Goal: Information Seeking & Learning: Learn about a topic

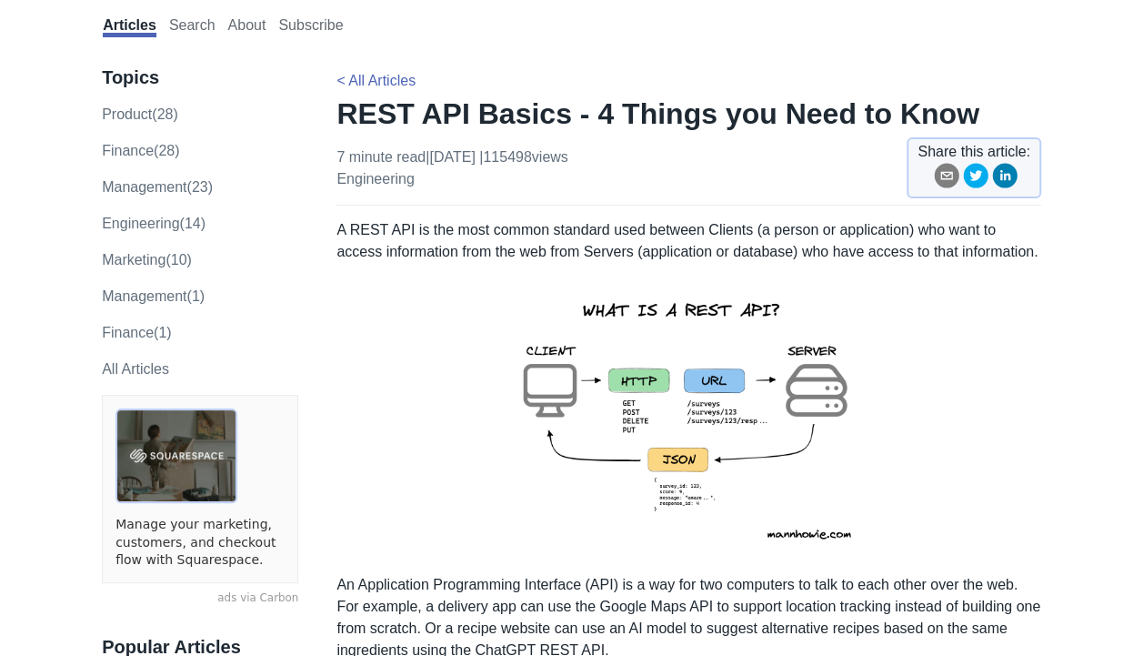
scroll to position [91, 0]
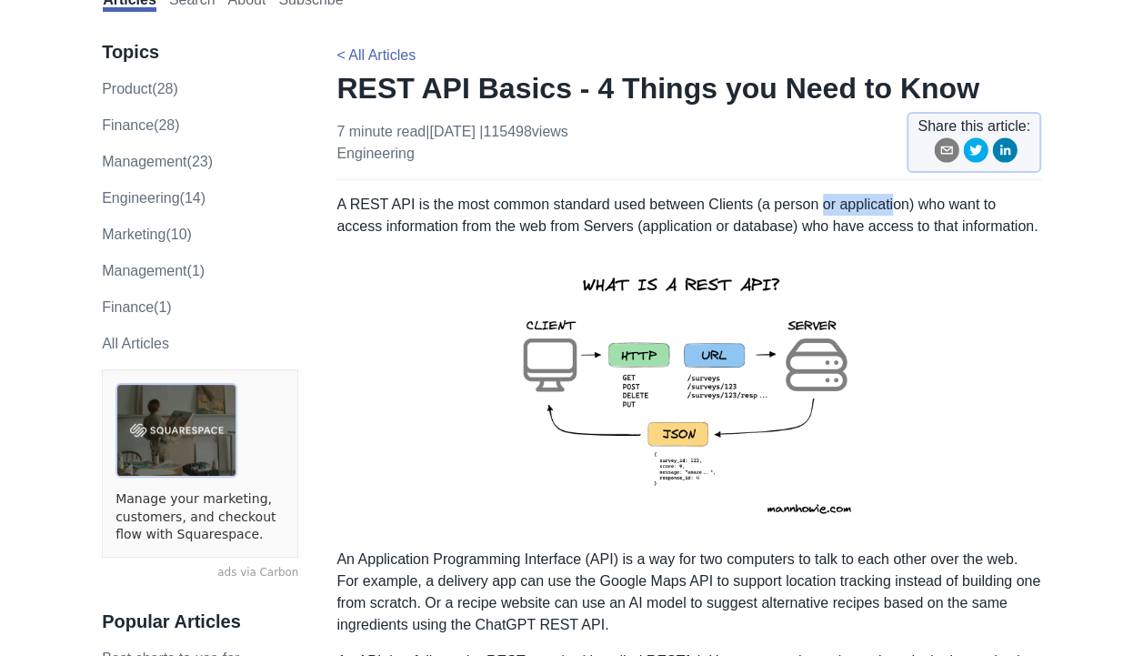
drag, startPoint x: 844, startPoint y: 198, endPoint x: 886, endPoint y: 197, distance: 41.8
click at [886, 197] on p "A REST API is the most common standard used between Clients (a person or applic…" at bounding box center [689, 216] width 705 height 44
drag, startPoint x: 433, startPoint y: 225, endPoint x: 588, endPoint y: 232, distance: 154.8
click at [588, 232] on p "A REST API is the most common standard used between Clients (a person or applic…" at bounding box center [689, 216] width 705 height 44
click at [589, 227] on p "A REST API is the most common standard used between Clients (a person or applic…" at bounding box center [689, 216] width 705 height 44
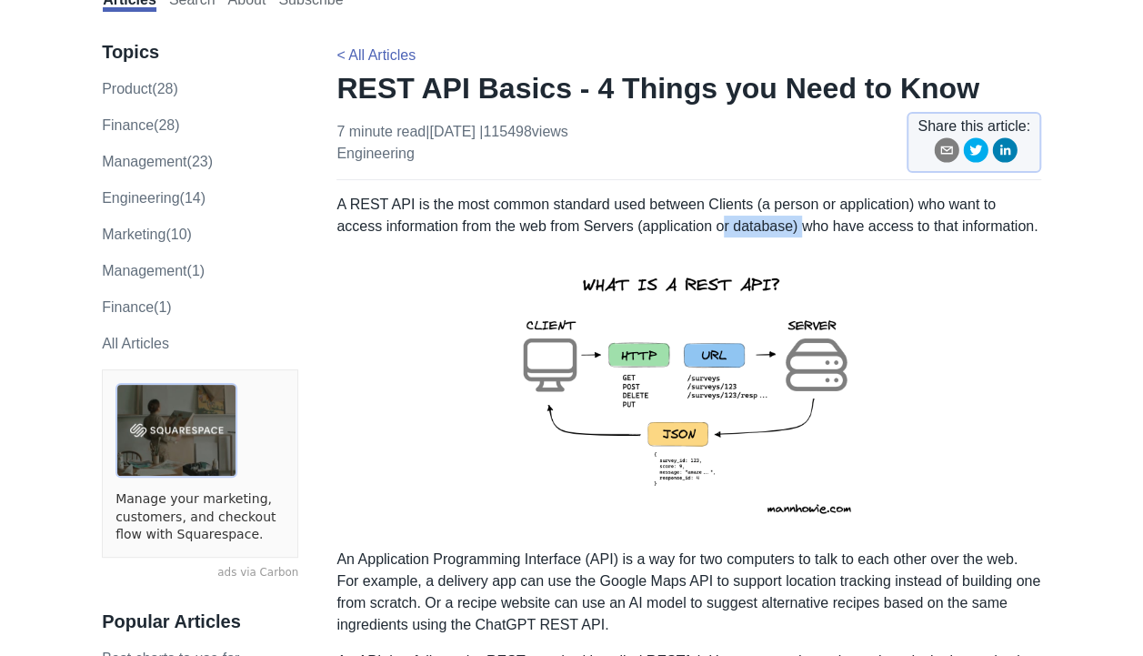
drag, startPoint x: 719, startPoint y: 213, endPoint x: 759, endPoint y: 222, distance: 40.2
click at [759, 222] on p "A REST API is the most common standard used between Clients (a person or applic…" at bounding box center [689, 216] width 705 height 44
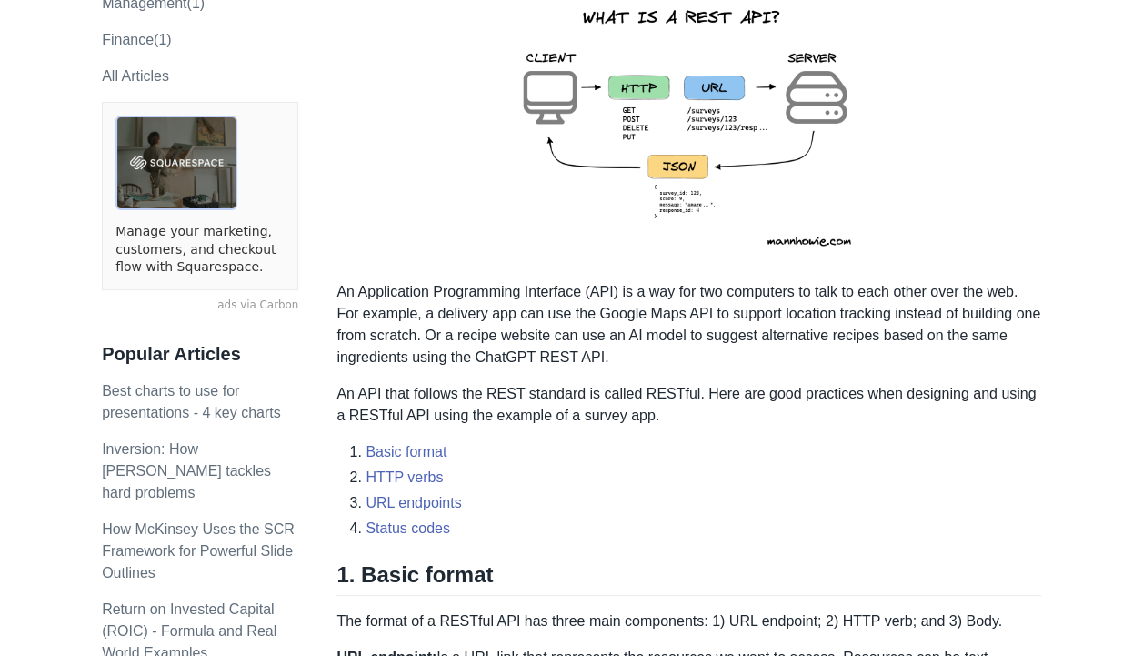
scroll to position [455, 0]
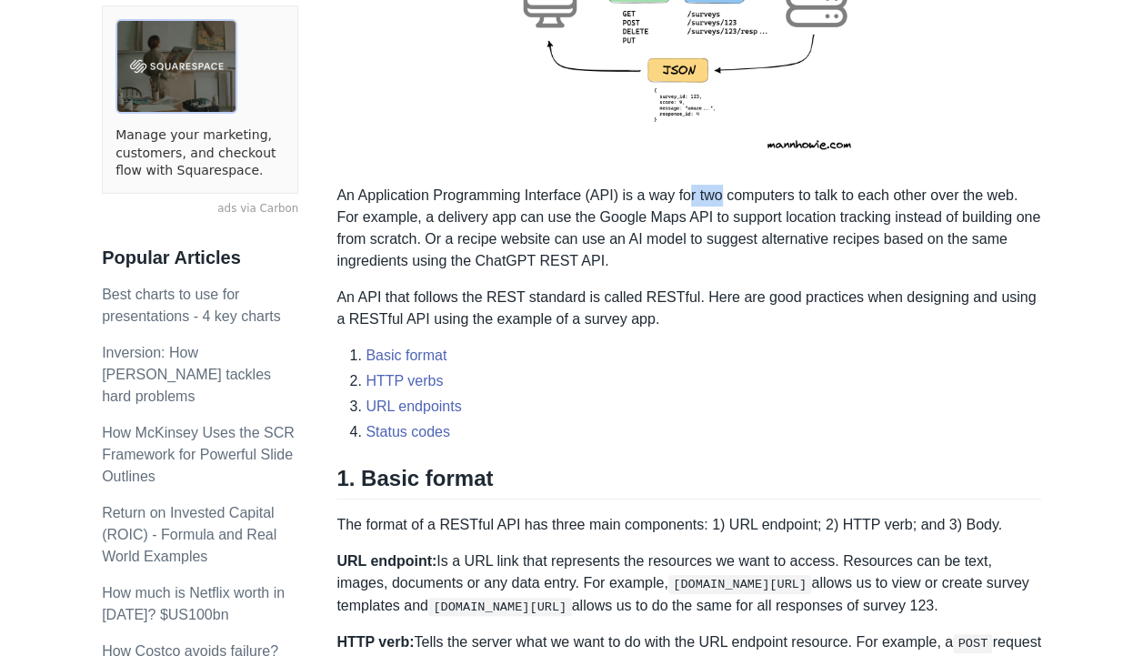
drag, startPoint x: 693, startPoint y: 191, endPoint x: 724, endPoint y: 196, distance: 31.3
click at [724, 196] on p "An Application Programming Interface (API) is a way for two computers to talk t…" at bounding box center [689, 228] width 705 height 87
click at [724, 198] on p "An Application Programming Interface (API) is a way for two computers to talk t…" at bounding box center [689, 228] width 705 height 87
click at [746, 195] on p "An Application Programming Interface (API) is a way for two computers to talk t…" at bounding box center [689, 228] width 705 height 87
click at [744, 198] on p "An Application Programming Interface (API) is a way for two computers to talk t…" at bounding box center [689, 228] width 705 height 87
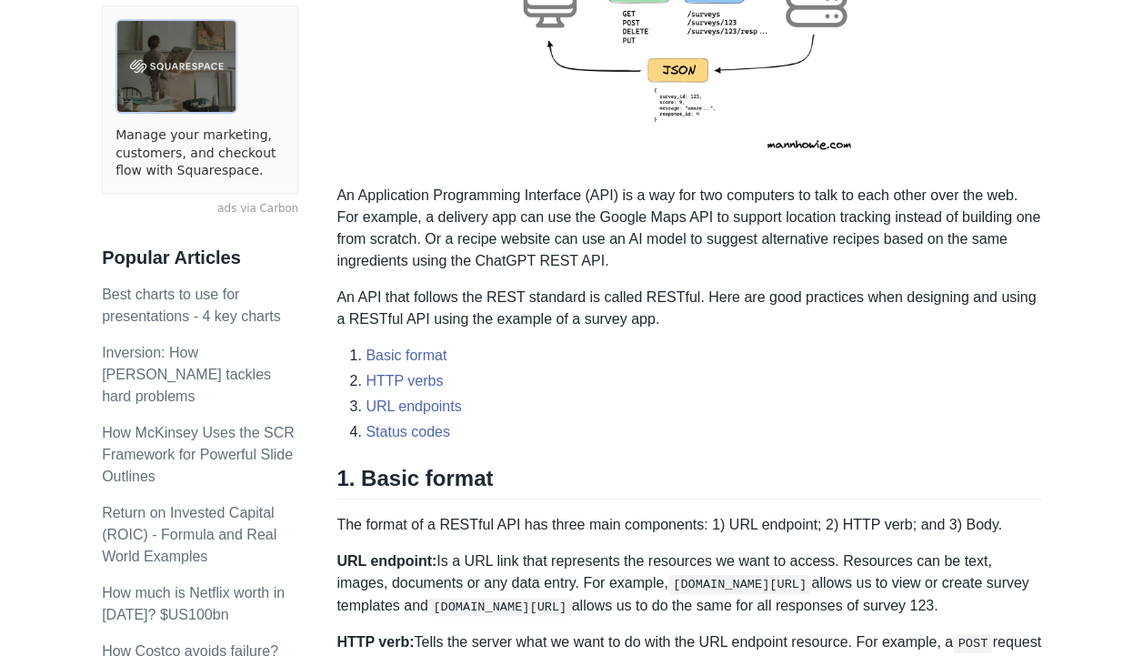
click at [745, 189] on p "An Application Programming Interface (API) is a way for two computers to talk t…" at bounding box center [689, 228] width 705 height 87
click at [735, 200] on p "An Application Programming Interface (API) is a way for two computers to talk t…" at bounding box center [689, 228] width 705 height 87
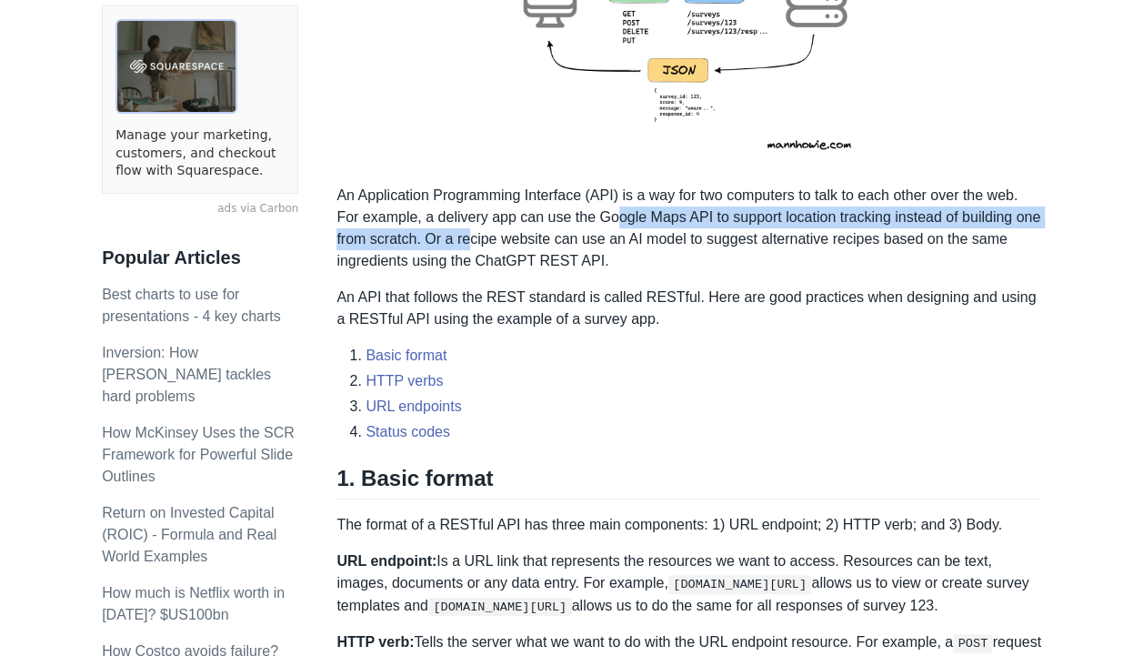
drag, startPoint x: 592, startPoint y: 215, endPoint x: 604, endPoint y: 219, distance: 12.7
click at [605, 219] on p "An Application Programming Interface (API) is a way for two computers to talk t…" at bounding box center [689, 228] width 705 height 87
click at [595, 226] on p "An Application Programming Interface (API) is a way for two computers to talk t…" at bounding box center [689, 228] width 705 height 87
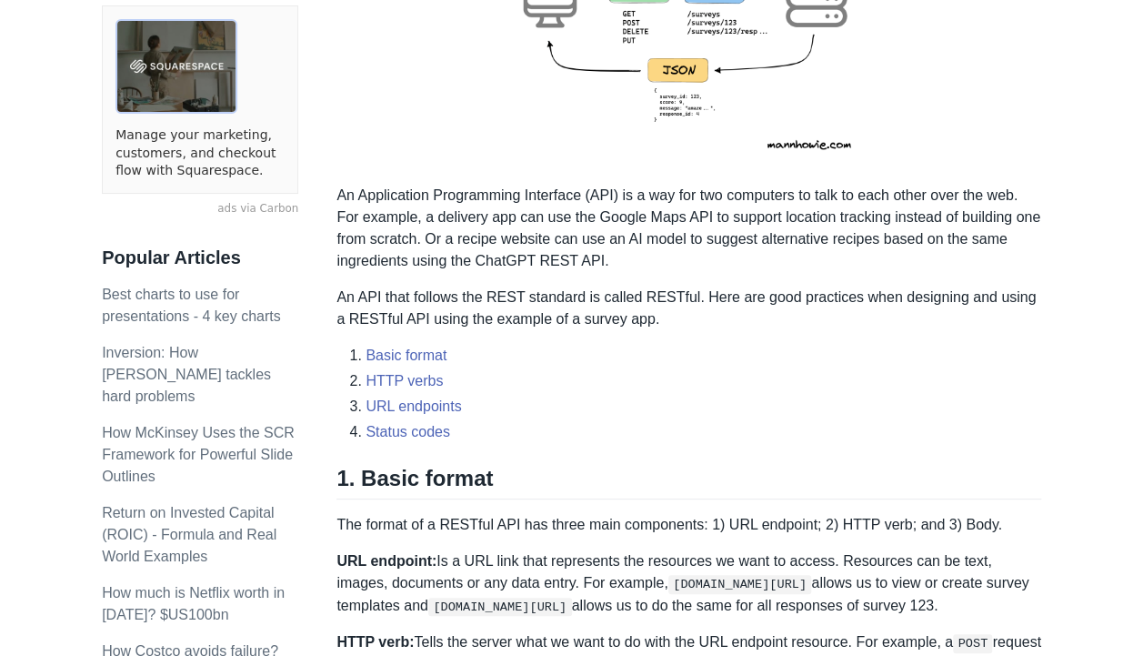
click at [595, 216] on p "An Application Programming Interface (API) is a way for two computers to talk t…" at bounding box center [689, 228] width 705 height 87
drag, startPoint x: 630, startPoint y: 220, endPoint x: 661, endPoint y: 219, distance: 30.9
click at [661, 219] on p "An Application Programming Interface (API) is a way for two computers to talk t…" at bounding box center [689, 228] width 705 height 87
click at [662, 220] on p "An Application Programming Interface (API) is a way for two computers to talk t…" at bounding box center [689, 228] width 705 height 87
click at [665, 227] on p "An Application Programming Interface (API) is a way for two computers to talk t…" at bounding box center [689, 228] width 705 height 87
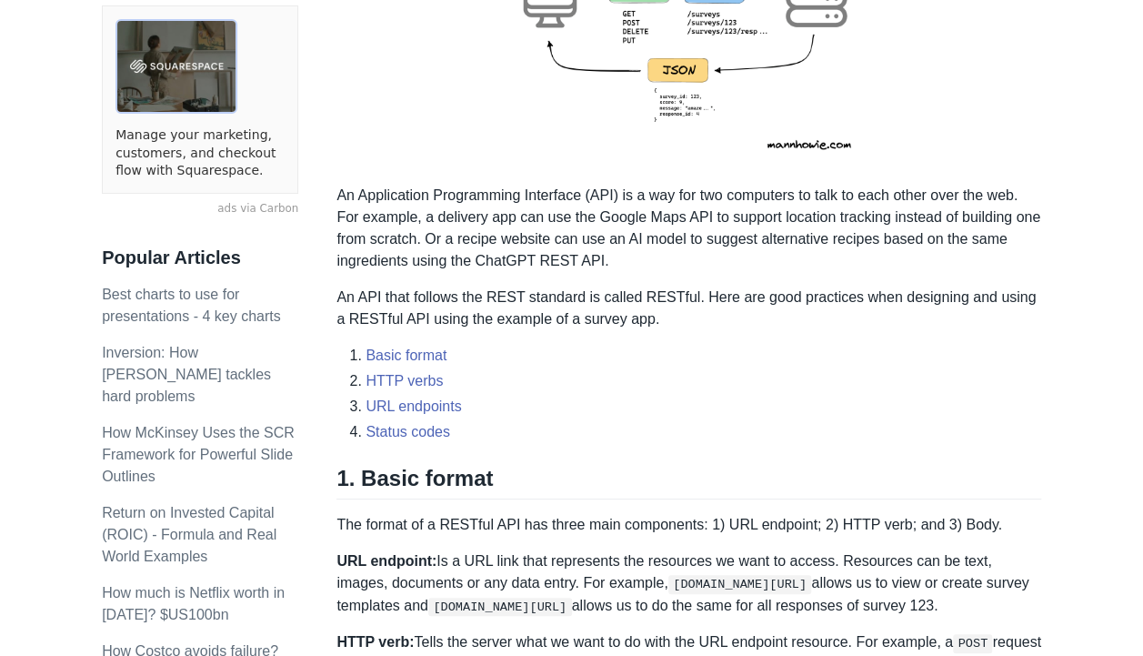
click at [773, 188] on p "An Application Programming Interface (API) is a way for two computers to talk t…" at bounding box center [689, 228] width 705 height 87
click at [774, 187] on p "An Application Programming Interface (API) is a way for two computers to talk t…" at bounding box center [689, 228] width 705 height 87
click at [773, 196] on p "An Application Programming Interface (API) is a way for two computers to talk t…" at bounding box center [689, 228] width 705 height 87
click at [775, 193] on p "An Application Programming Interface (API) is a way for two computers to talk t…" at bounding box center [689, 228] width 705 height 87
drag, startPoint x: 487, startPoint y: 227, endPoint x: 515, endPoint y: 231, distance: 27.5
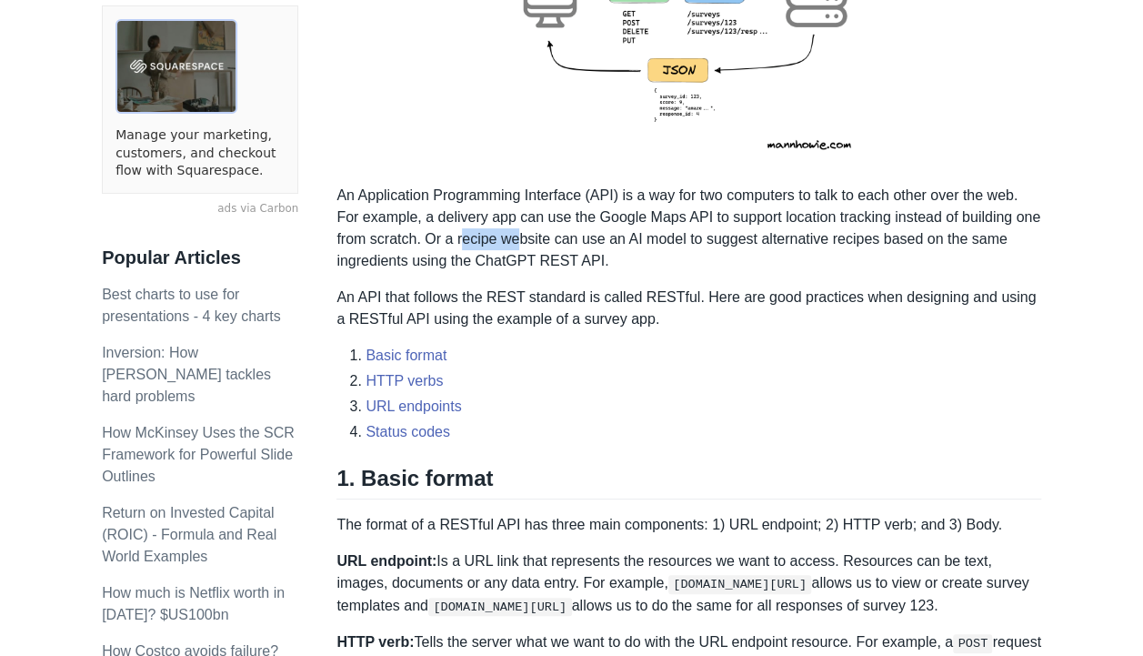
click at [515, 231] on p "An Application Programming Interface (API) is a way for two computers to talk t…" at bounding box center [689, 228] width 705 height 87
drag, startPoint x: 515, startPoint y: 231, endPoint x: 517, endPoint y: 240, distance: 9.3
click at [517, 235] on p "An Application Programming Interface (API) is a way for two computers to talk t…" at bounding box center [689, 228] width 705 height 87
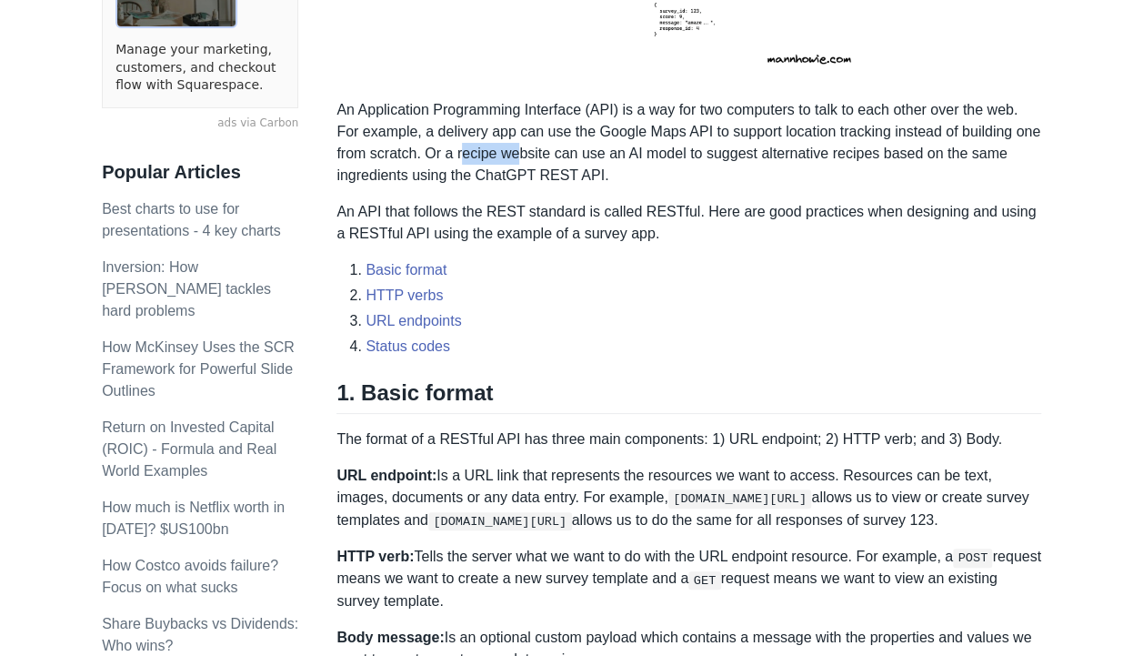
scroll to position [546, 0]
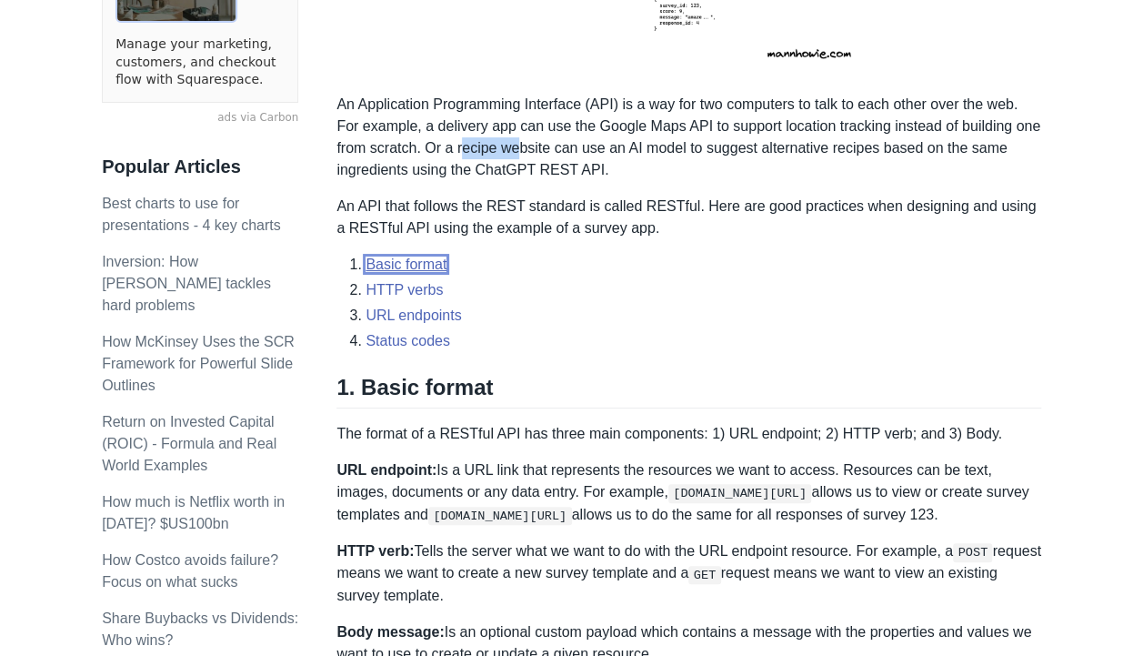
click at [413, 269] on link "Basic format" at bounding box center [406, 263] width 81 height 15
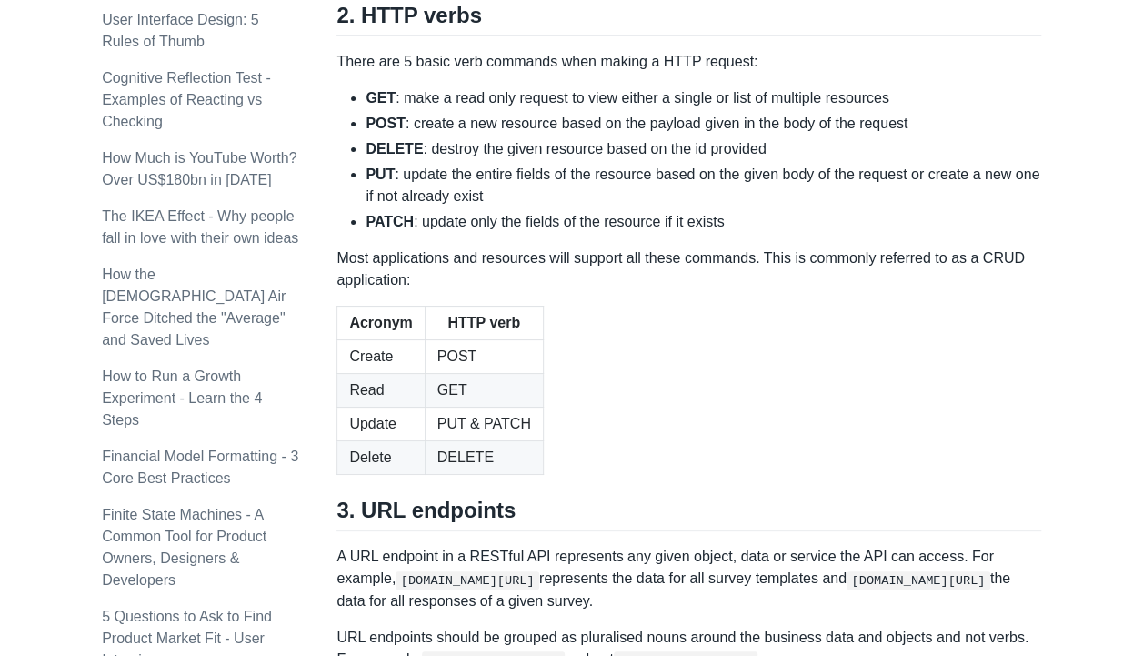
scroll to position [1784, 0]
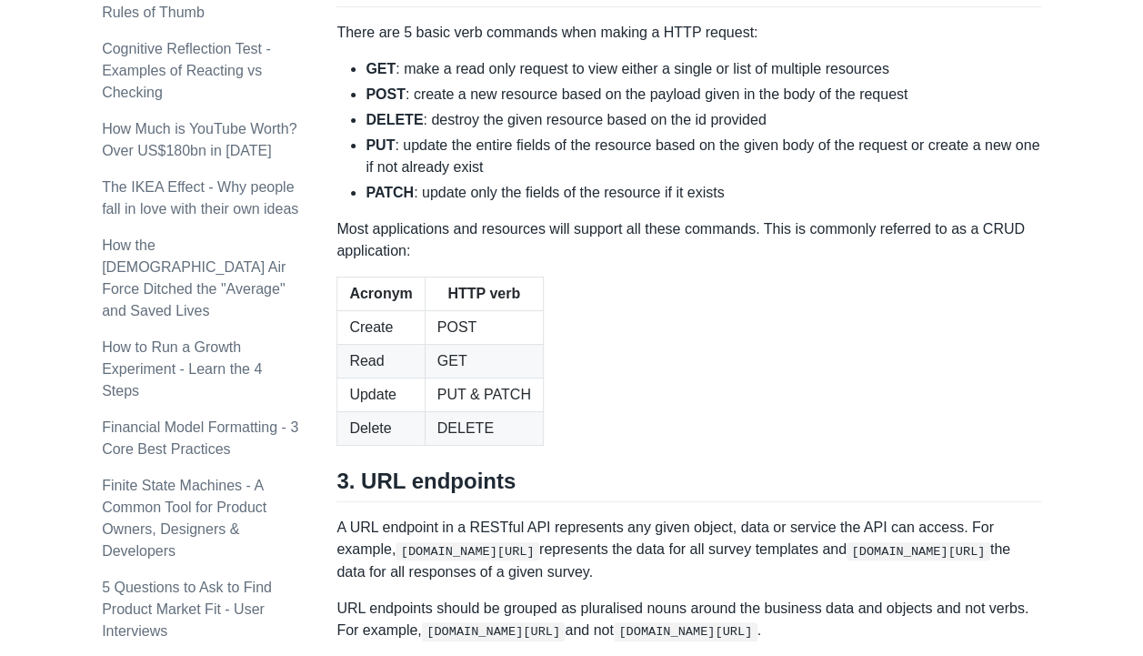
click at [380, 76] on strong "GET" at bounding box center [381, 68] width 30 height 15
drag, startPoint x: 380, startPoint y: 347, endPoint x: 390, endPoint y: 367, distance: 22.4
click at [398, 106] on li "POST : create a new resource based on the payload given in the body of the requ…" at bounding box center [704, 95] width 676 height 22
click at [390, 106] on li "POST : create a new resource based on the payload given in the body of the requ…" at bounding box center [704, 95] width 676 height 22
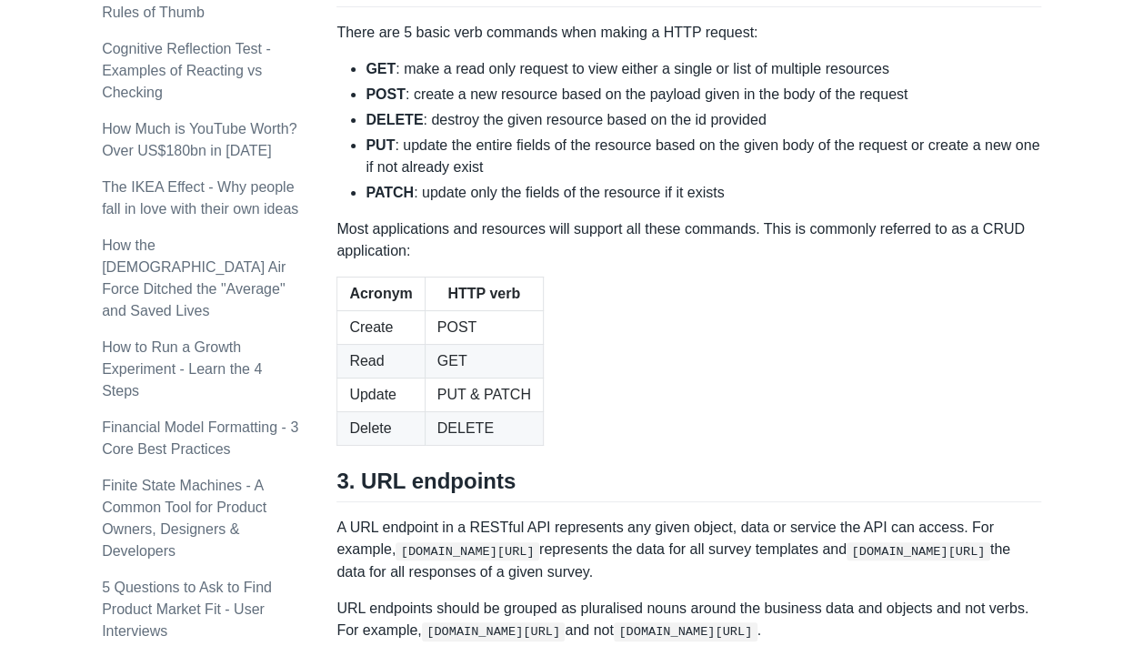
click at [391, 102] on strong "POST" at bounding box center [386, 93] width 40 height 15
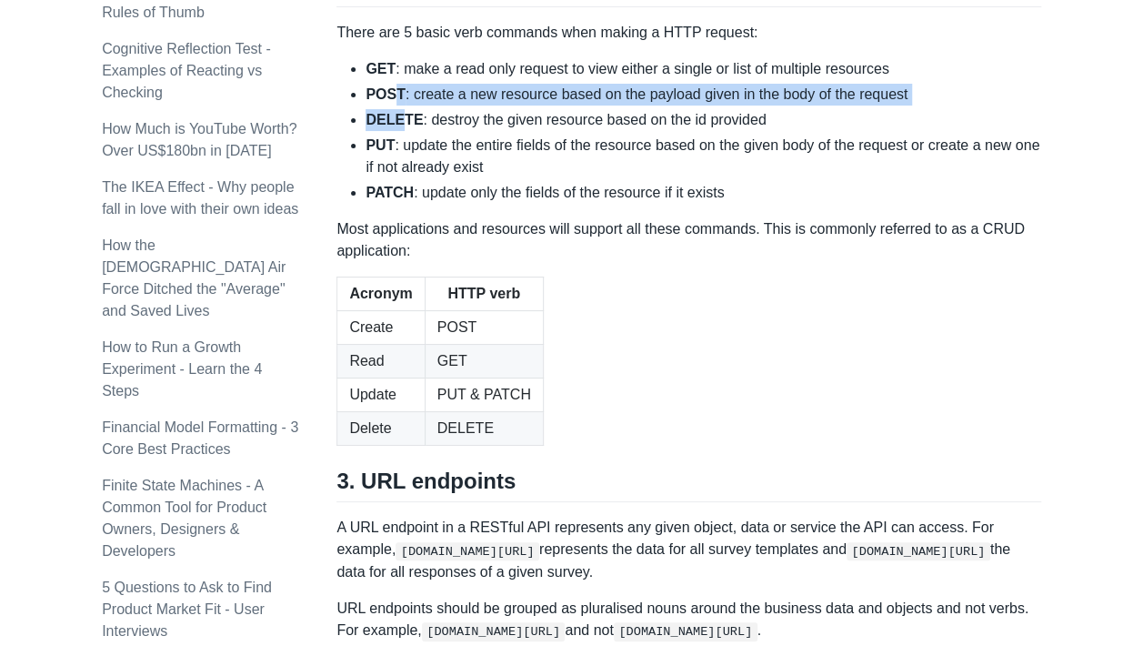
click at [397, 204] on ul "GET : make a read only request to view either a single or list of multiple reso…" at bounding box center [689, 131] width 705 height 146
click at [397, 131] on li "DELETE : destroy the given resource based on the id provided" at bounding box center [704, 120] width 676 height 22
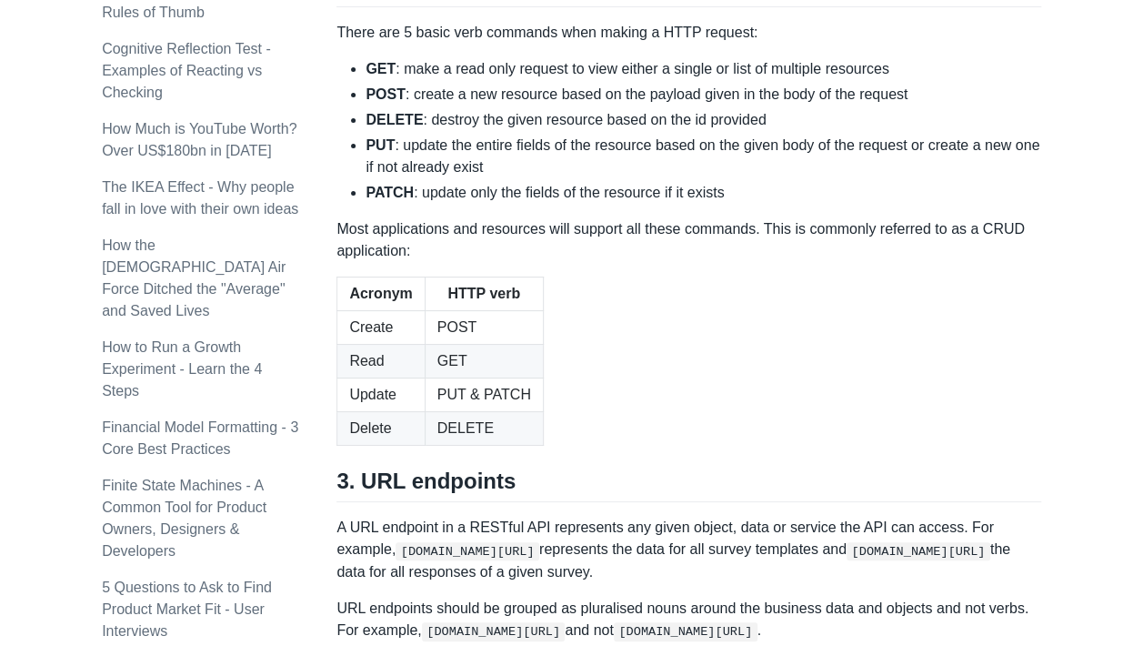
click at [379, 153] on strong "PUT" at bounding box center [380, 144] width 29 height 15
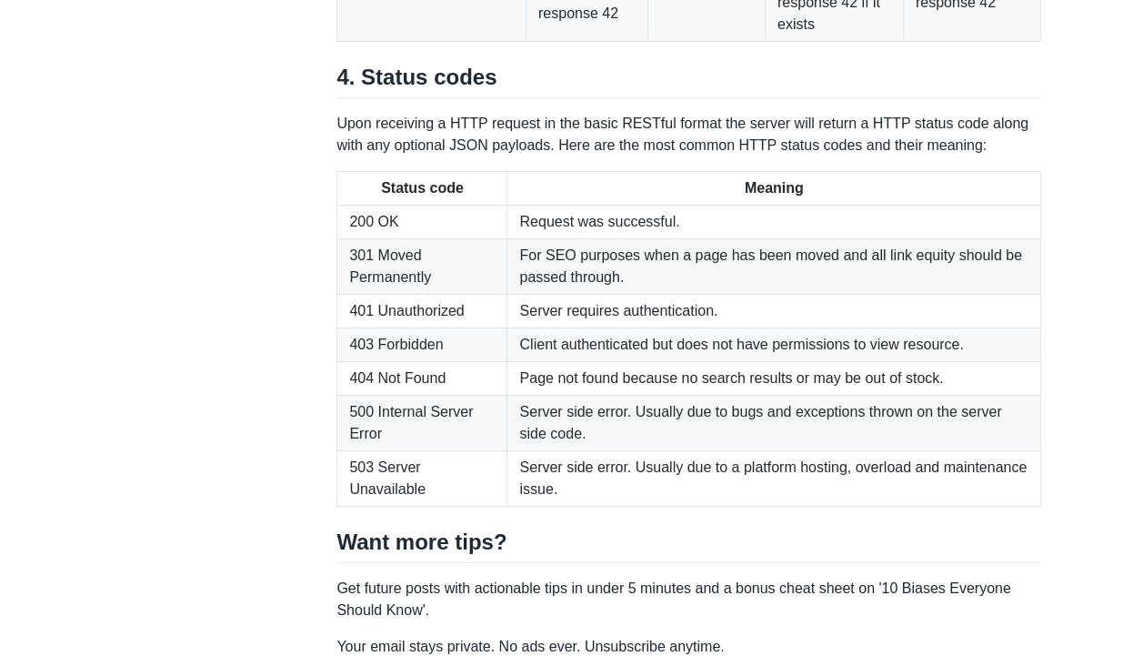
scroll to position [2967, 0]
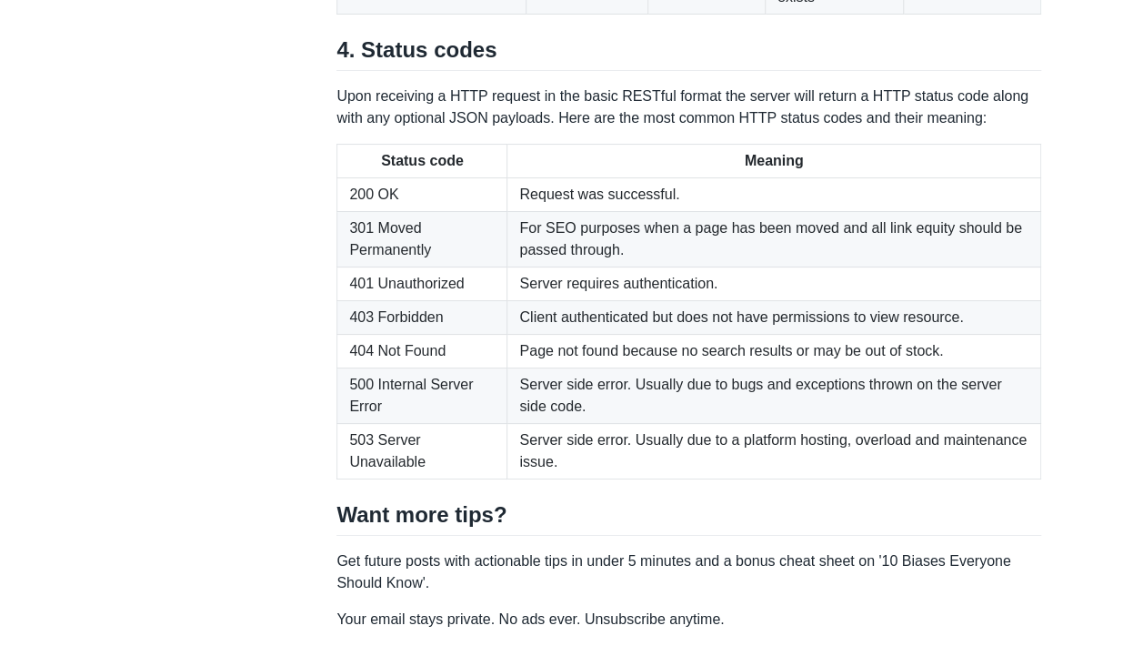
click at [418, 71] on h2 "4. Status codes" at bounding box center [689, 53] width 705 height 35
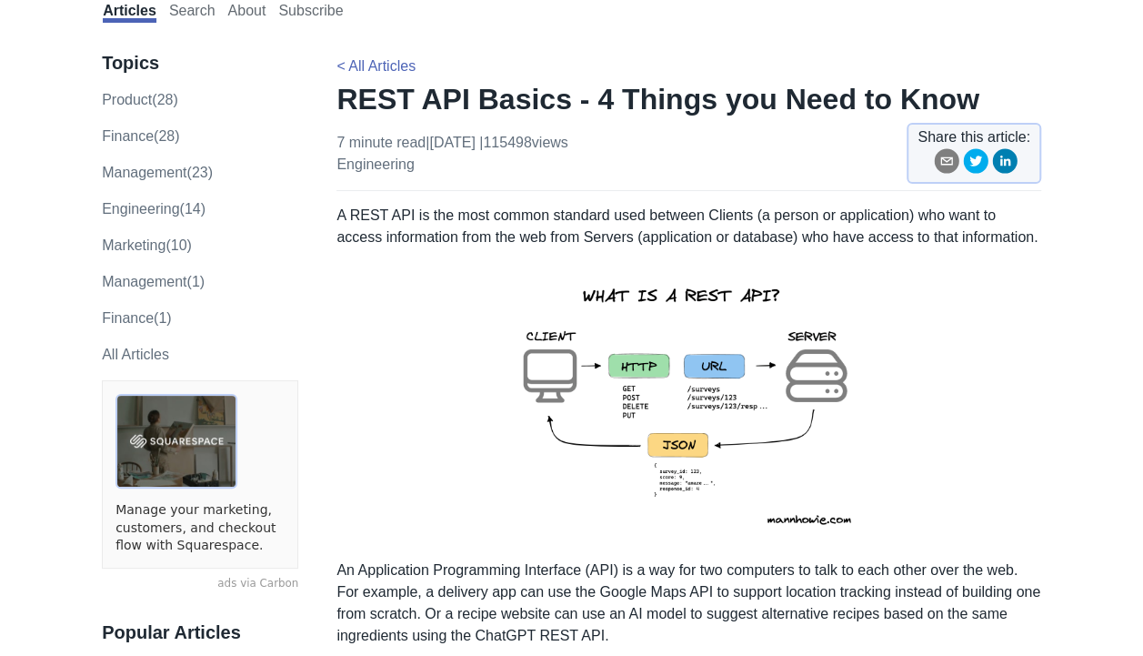
scroll to position [0, 0]
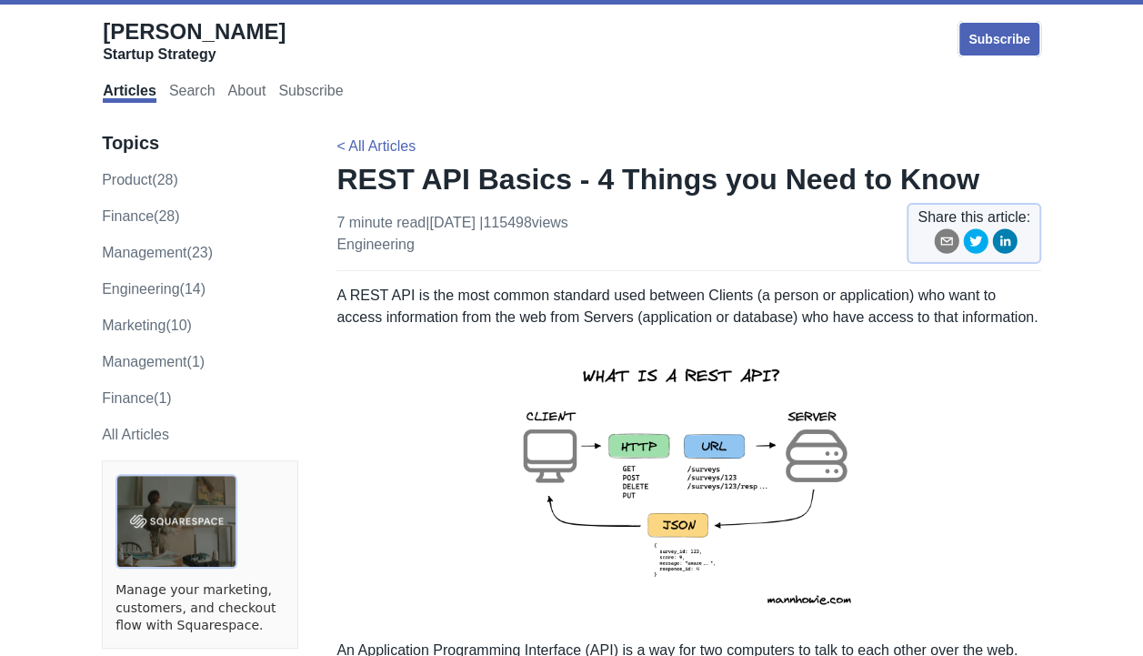
scroll to position [546, 0]
